Goal: Find specific page/section: Find specific page/section

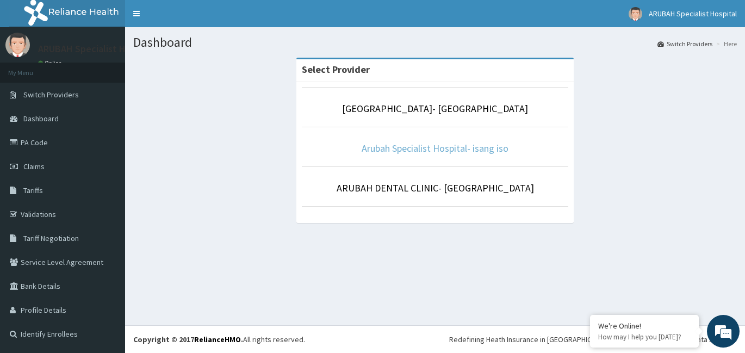
click at [387, 150] on link "Arubah Specialist Hospital- isang iso" at bounding box center [435, 148] width 147 height 13
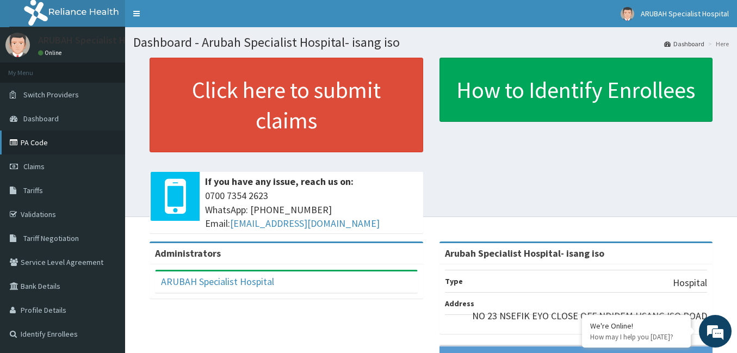
scroll to position [54, 0]
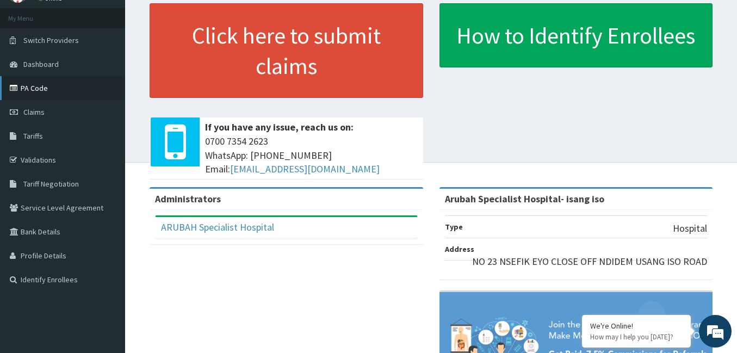
click at [67, 93] on link "PA Code" at bounding box center [62, 88] width 125 height 24
